Goal: Task Accomplishment & Management: Use online tool/utility

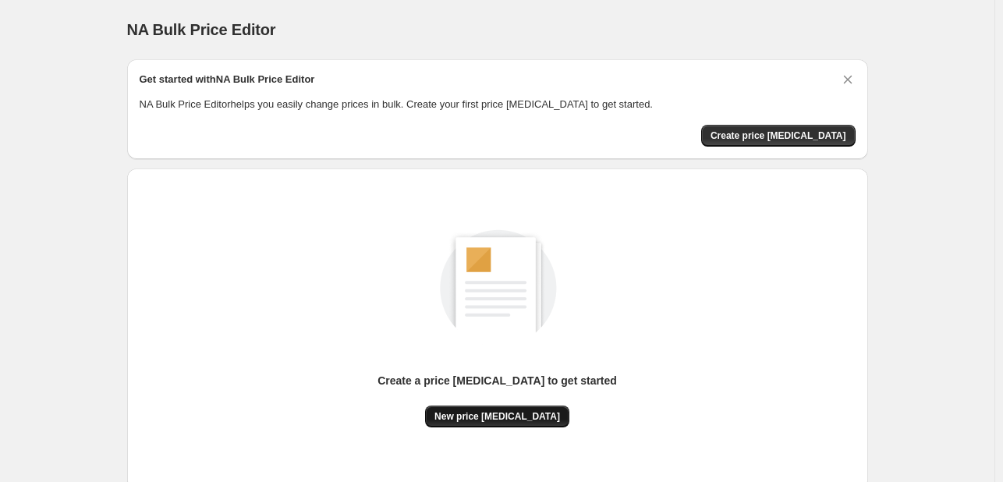
click at [508, 422] on button "New price [MEDICAL_DATA]" at bounding box center [497, 416] width 144 height 22
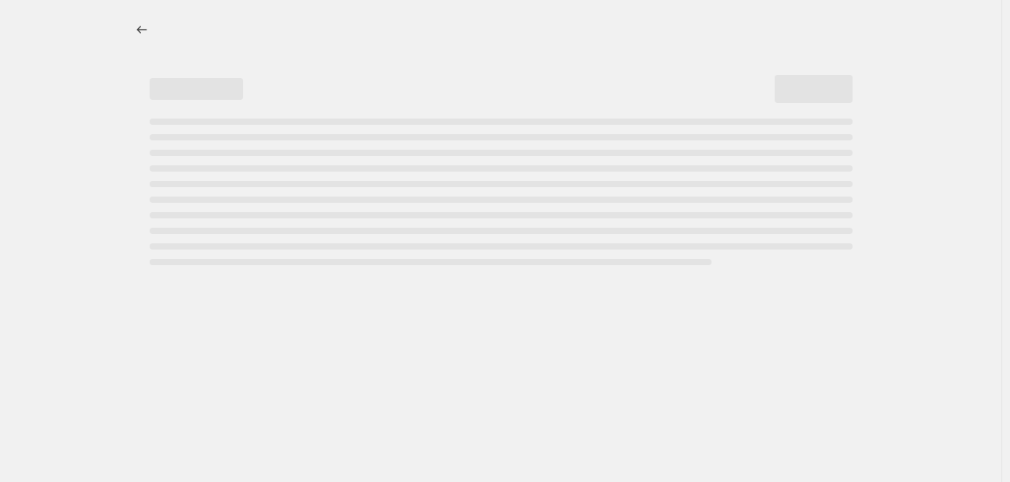
select select "percentage"
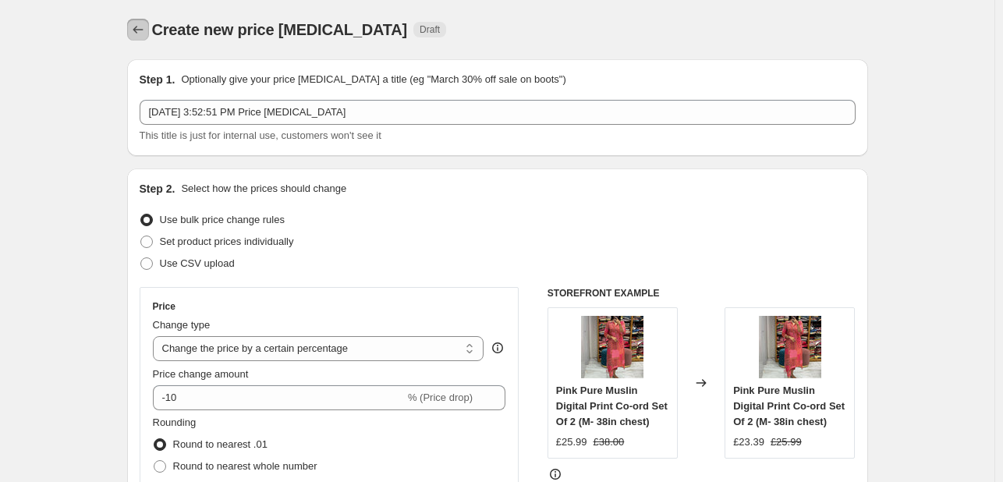
click at [140, 29] on icon "Price change jobs" at bounding box center [138, 30] width 16 height 16
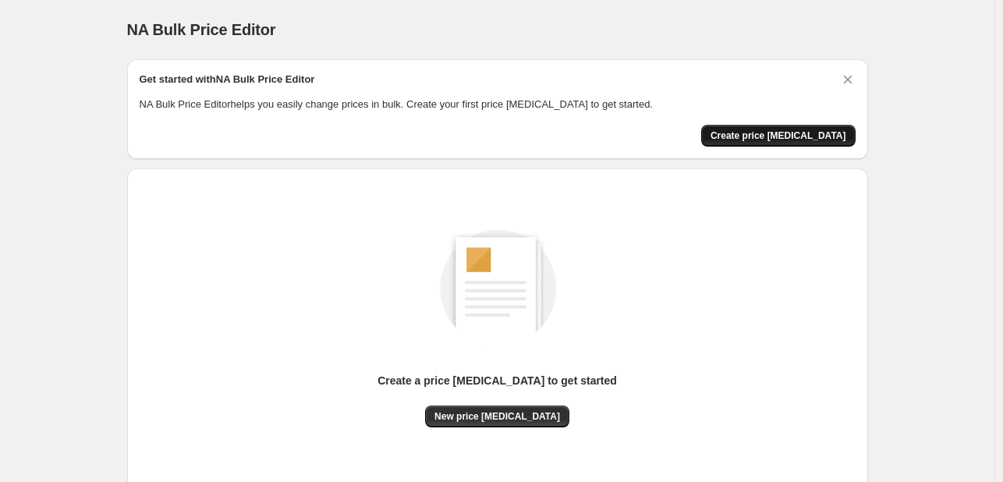
click at [813, 129] on button "Create price [MEDICAL_DATA]" at bounding box center [778, 136] width 154 height 22
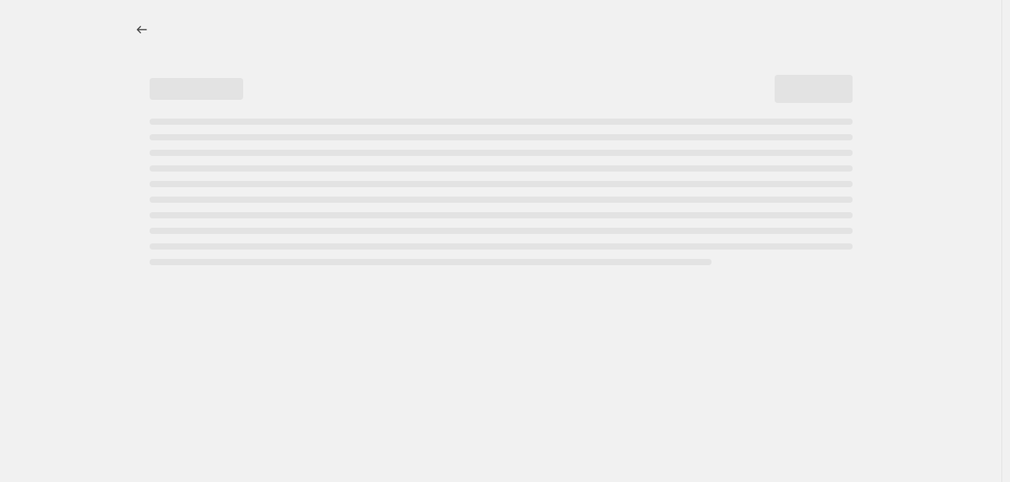
select select "percentage"
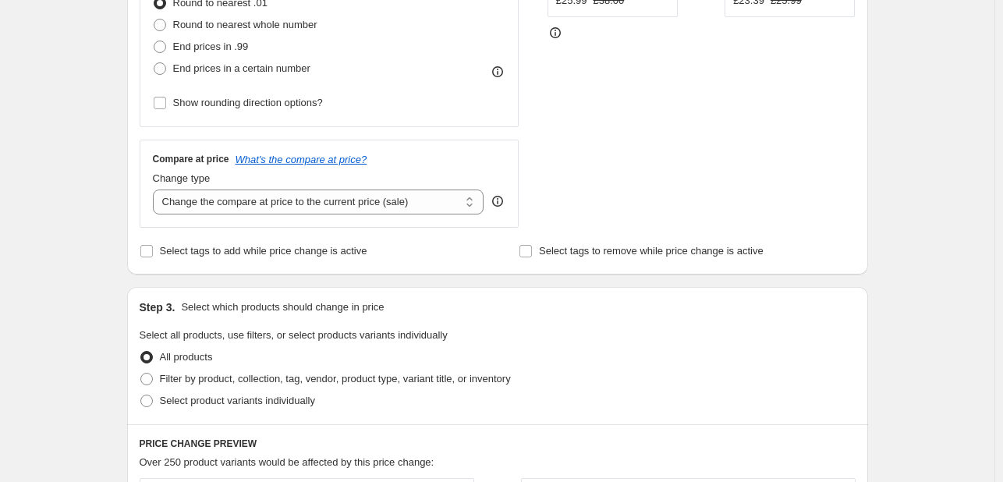
scroll to position [468, 0]
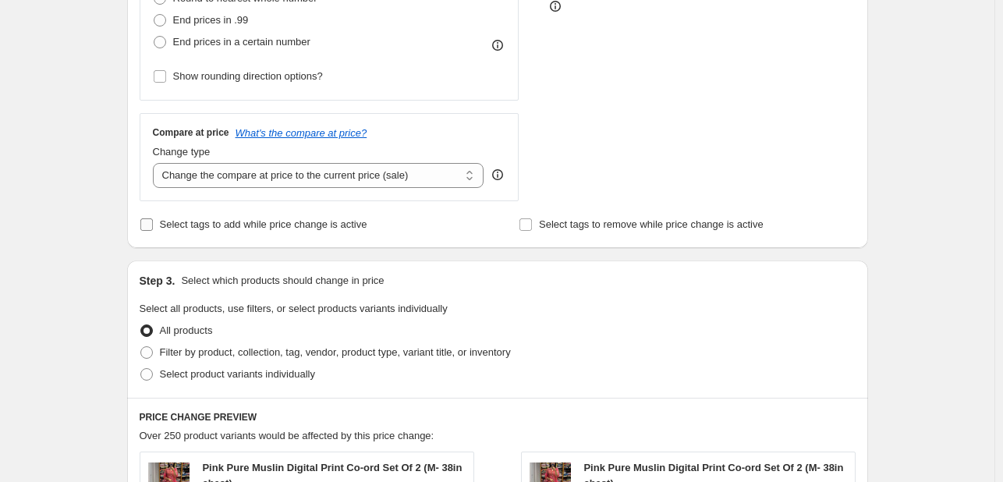
click at [205, 234] on label "Select tags to add while price change is active" at bounding box center [254, 225] width 228 height 22
click at [153, 231] on input "Select tags to add while price change is active" at bounding box center [146, 224] width 12 height 12
checkbox input "true"
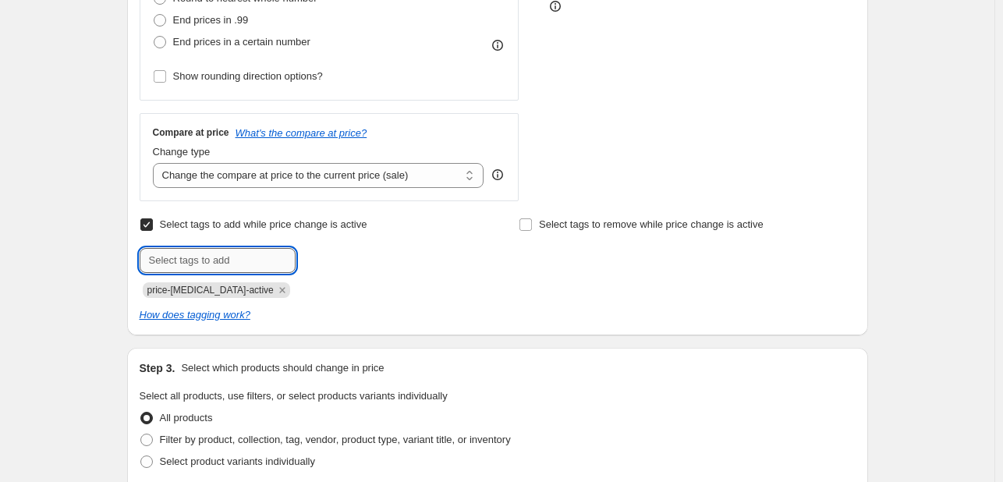
click at [231, 271] on input "text" at bounding box center [218, 260] width 156 height 25
click at [622, 219] on span "Select tags to remove while price change is active" at bounding box center [651, 224] width 225 height 12
click at [532, 219] on input "Select tags to remove while price change is active" at bounding box center [525, 224] width 12 height 12
checkbox input "true"
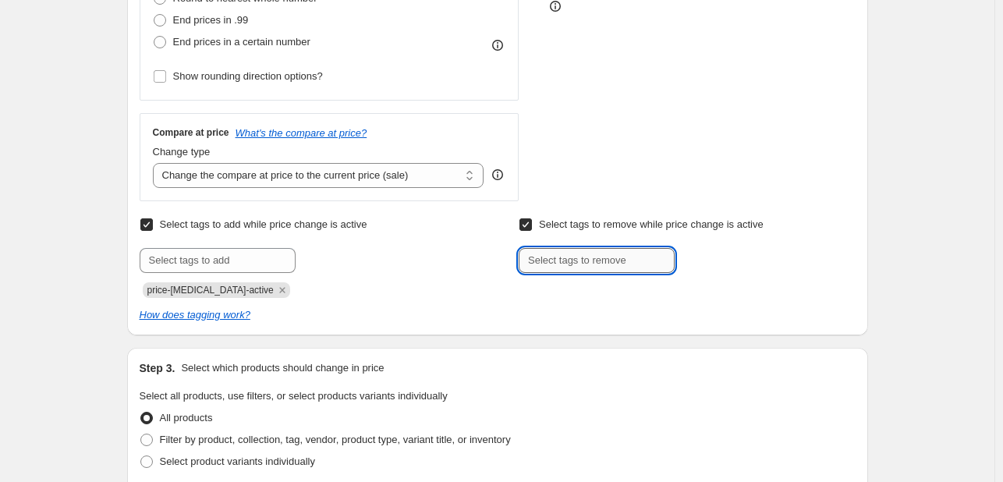
click at [601, 253] on input "text" at bounding box center [596, 260] width 156 height 25
click at [211, 294] on span "price-[MEDICAL_DATA]-active" at bounding box center [210, 290] width 126 height 11
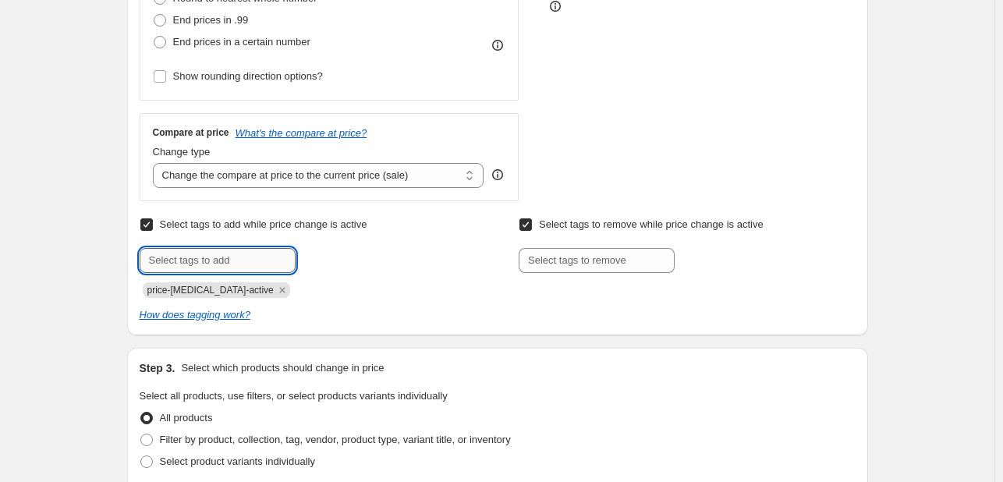
click at [221, 271] on input "text" at bounding box center [218, 260] width 156 height 25
click at [224, 316] on icon "How does tagging work?" at bounding box center [195, 315] width 111 height 12
click at [226, 255] on input "text" at bounding box center [218, 260] width 156 height 25
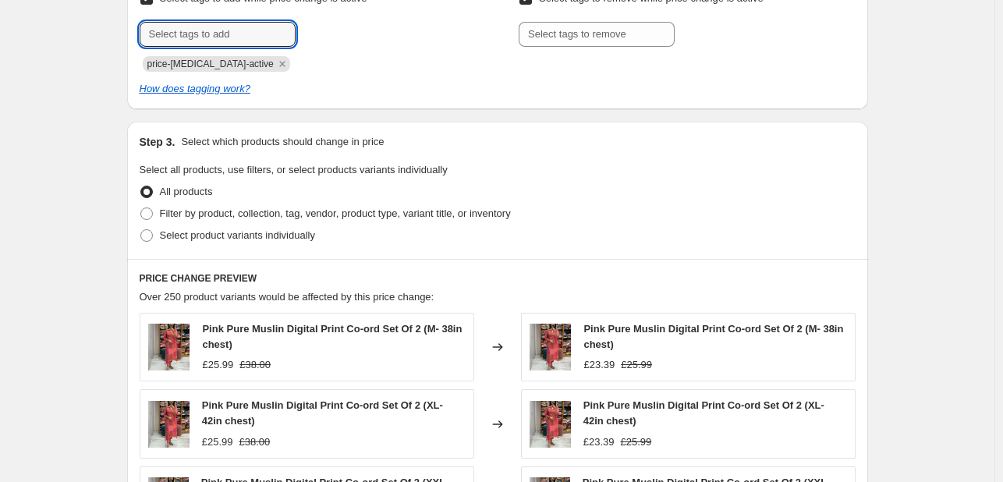
scroll to position [703, 0]
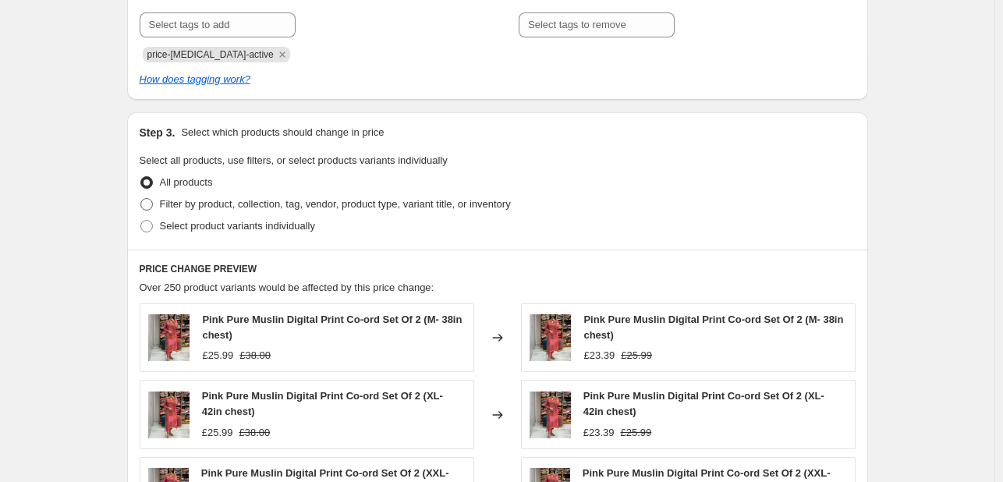
click at [194, 210] on span "Filter by product, collection, tag, vendor, product type, variant title, or inv…" at bounding box center [335, 204] width 351 height 12
click at [141, 199] on input "Filter by product, collection, tag, vendor, product type, variant title, or inv…" at bounding box center [140, 198] width 1 height 1
radio input "true"
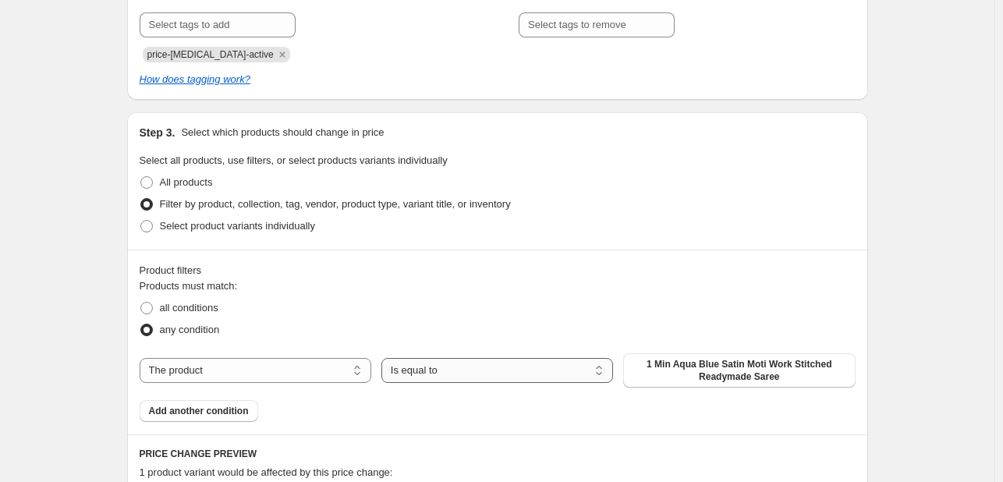
click at [470, 370] on select "Is equal to Is not equal to" at bounding box center [497, 370] width 232 height 25
click at [202, 412] on span "Add another condition" at bounding box center [199, 411] width 100 height 12
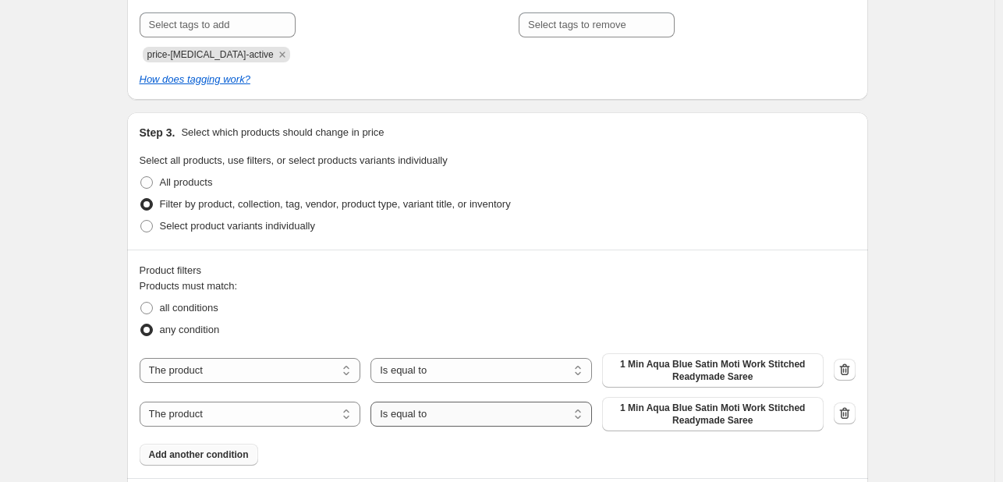
click at [397, 416] on select "Is equal to Is not equal to" at bounding box center [480, 414] width 221 height 25
click at [218, 370] on select "The product The product's collection The product's tag The product's vendor The…" at bounding box center [250, 370] width 221 height 25
click at [78, 275] on div "Create new price [MEDICAL_DATA]. This page is ready Create new price [MEDICAL_D…" at bounding box center [497, 93] width 994 height 1592
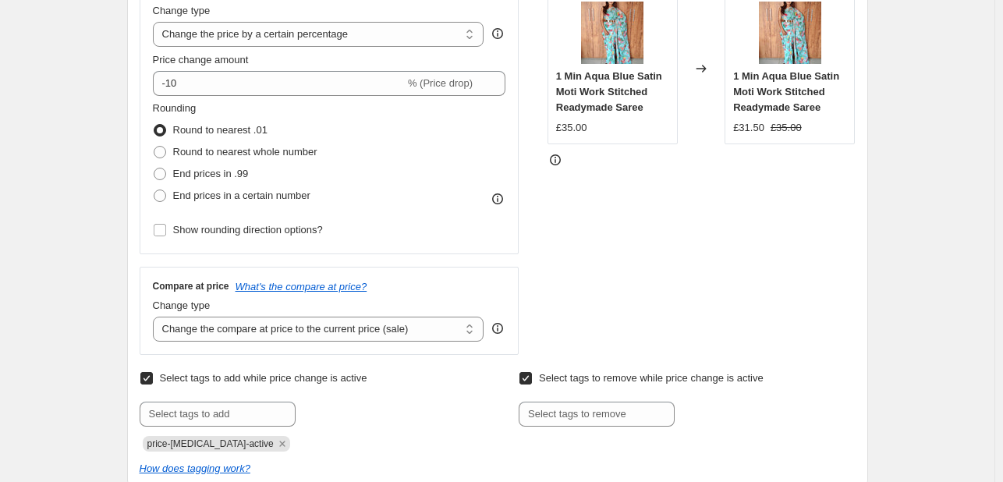
scroll to position [313, 0]
click at [469, 325] on select "Change the compare at price to the current price (sale) Change the compare at p…" at bounding box center [318, 329] width 331 height 25
select select "percentage"
click at [156, 317] on select "Change the compare at price to the current price (sale) Change the compare at p…" at bounding box center [318, 329] width 331 height 25
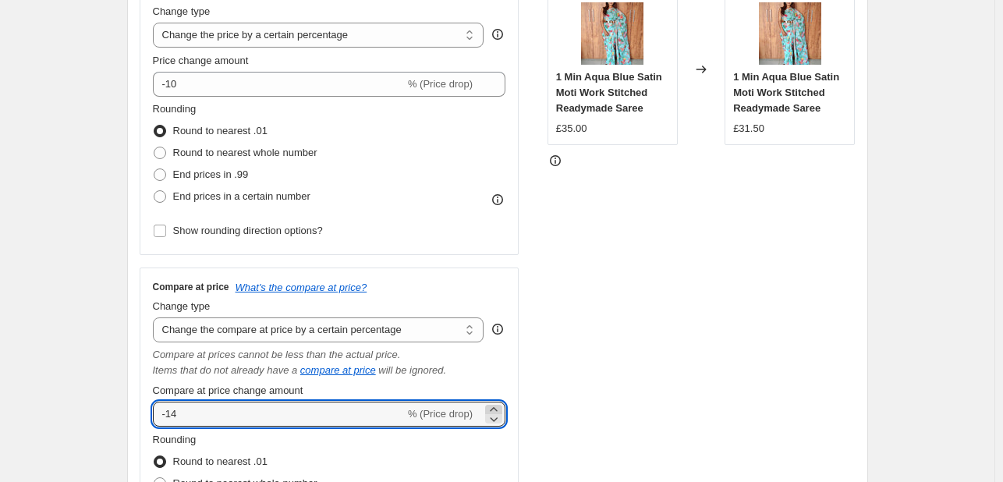
click at [497, 407] on icon at bounding box center [494, 410] width 16 height 16
type input "-13"
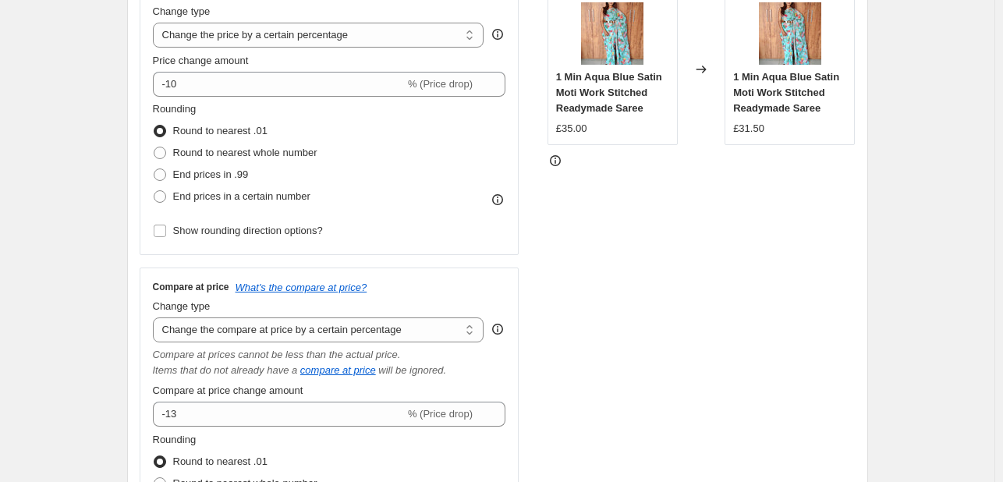
click at [256, 430] on div "Compare at price What's the compare at price? Change type Change the compare at…" at bounding box center [329, 427] width 353 height 292
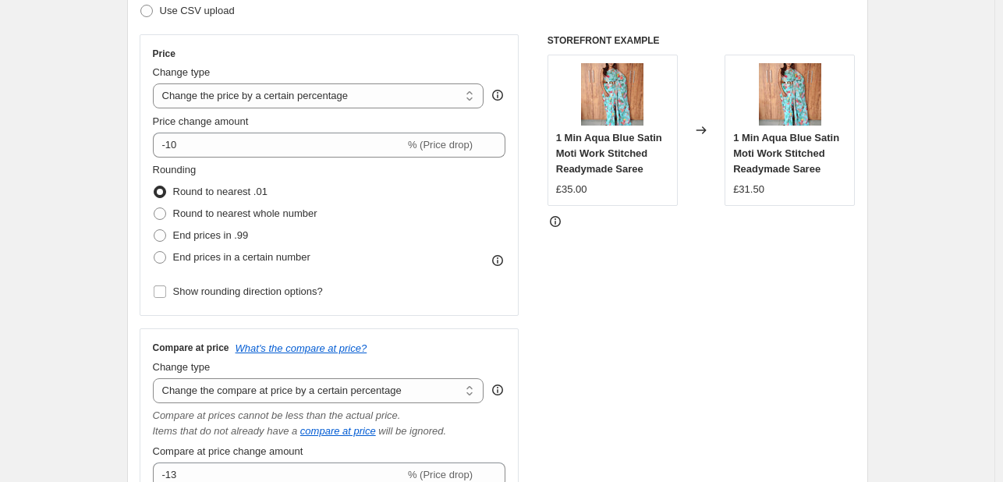
scroll to position [0, 0]
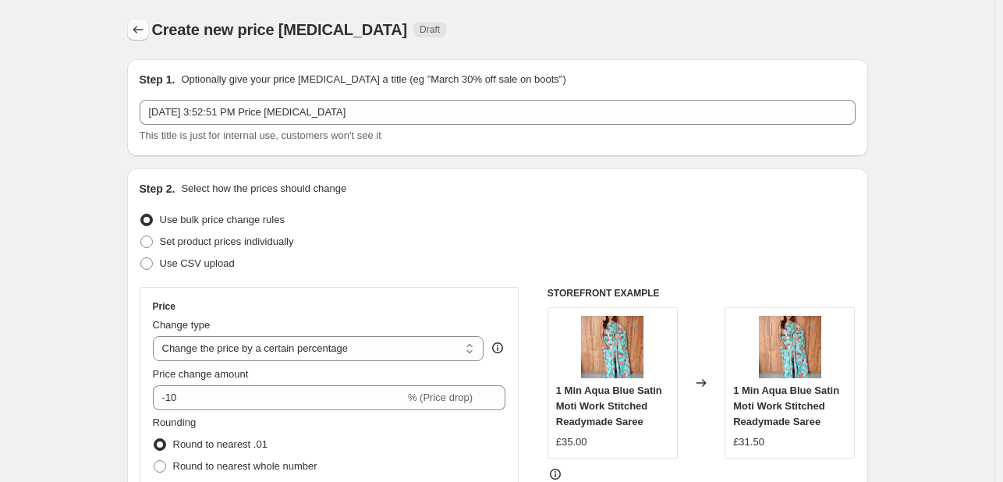
click at [146, 33] on icon "Price change jobs" at bounding box center [138, 30] width 16 height 16
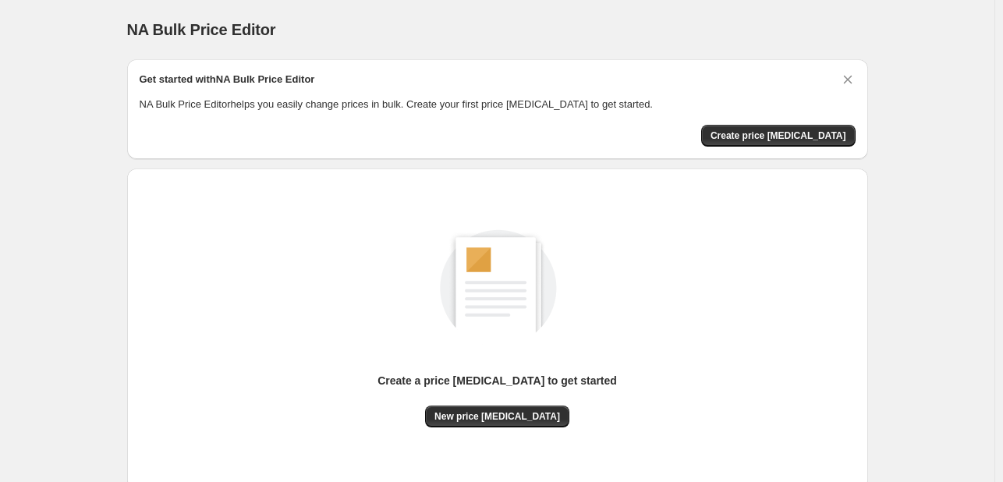
click at [677, 5] on div "NA Bulk Price Editor. This page is ready NA Bulk Price Editor" at bounding box center [497, 29] width 741 height 59
